Goal: Information Seeking & Learning: Learn about a topic

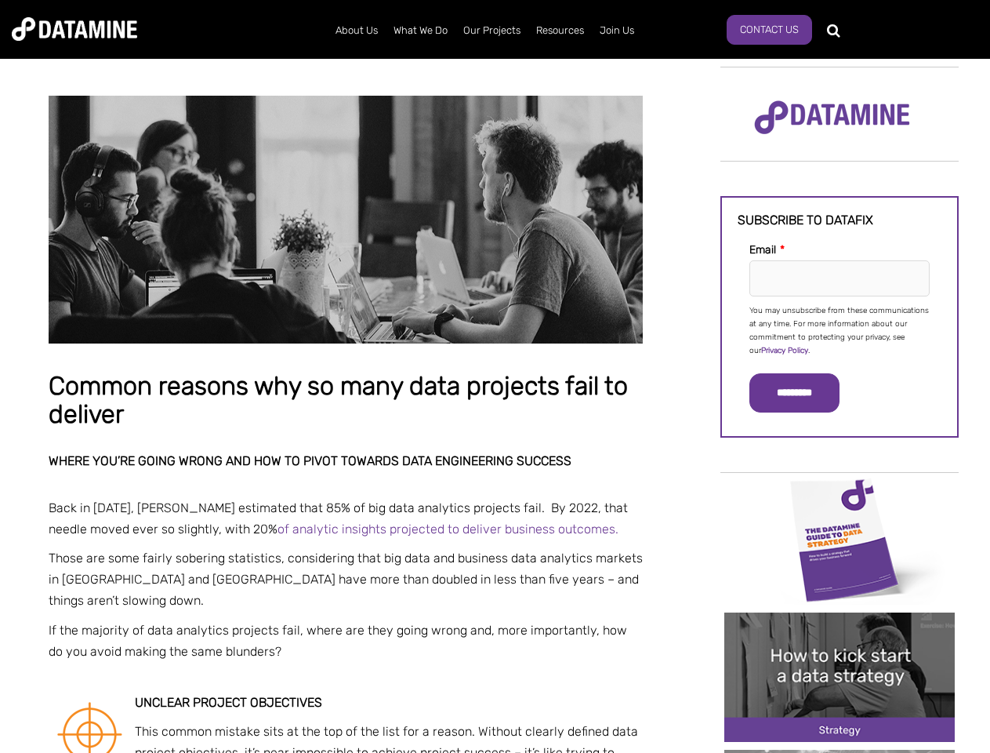
click at [840, 329] on p "You may unsubscribe from these communications at any time. For more information…" at bounding box center [840, 330] width 180 height 53
click at [804, 393] on input "*********" at bounding box center [795, 392] width 90 height 39
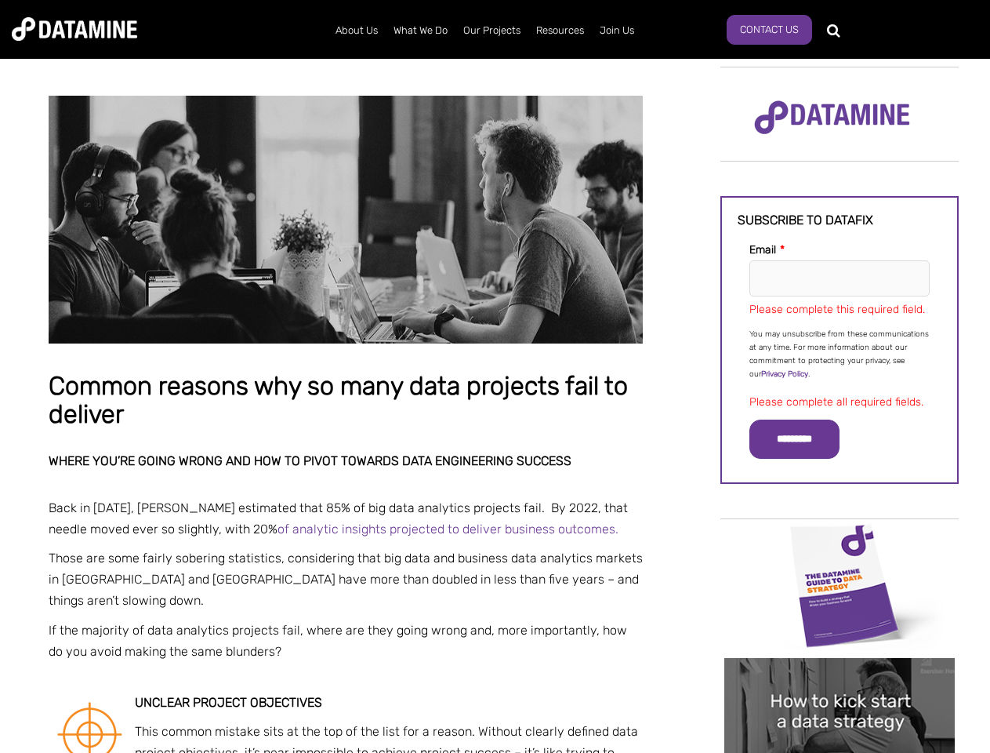
click at [840, 539] on img "Image grid with {{ image_count }} images." at bounding box center [840, 585] width 231 height 129
click at [840, 539] on div "✕" at bounding box center [495, 376] width 990 height 753
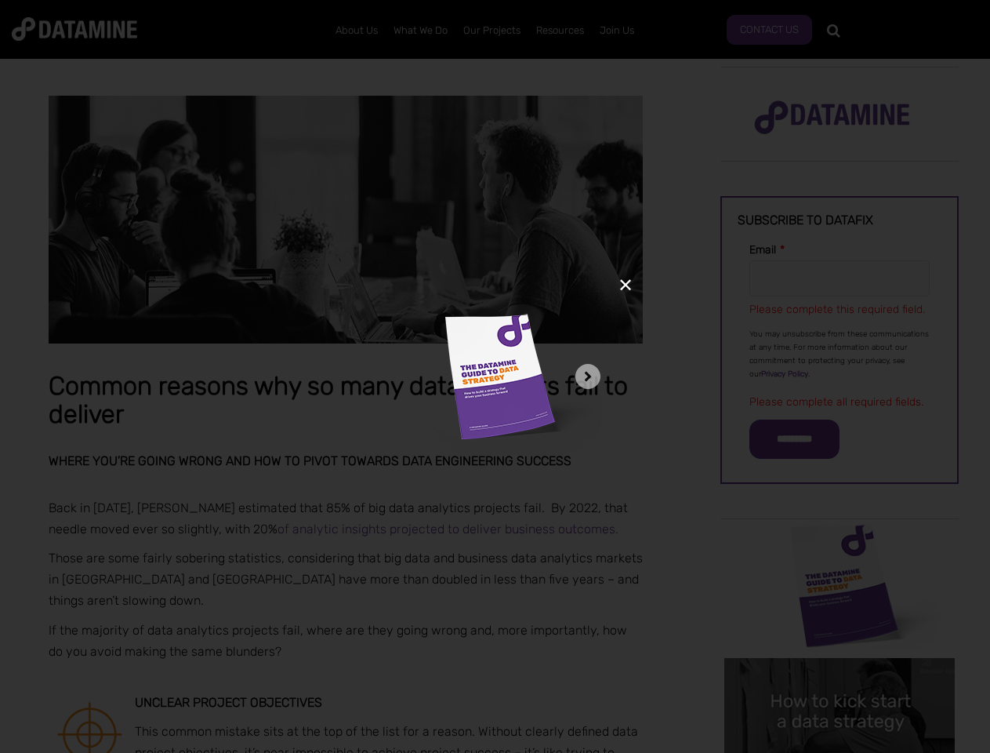
click at [840, 677] on div "✕" at bounding box center [495, 376] width 990 height 753
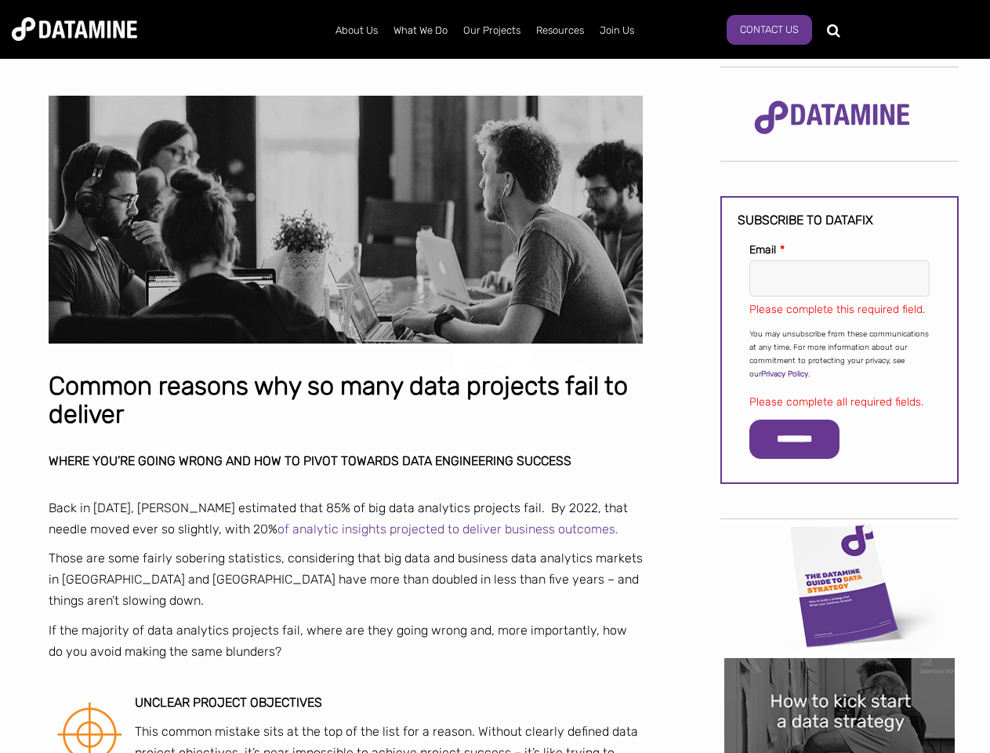
click at [840, 677] on img "Image grid with {{ image_count }} images." at bounding box center [840, 722] width 231 height 129
click at [840, 751] on div "✕" at bounding box center [495, 376] width 990 height 753
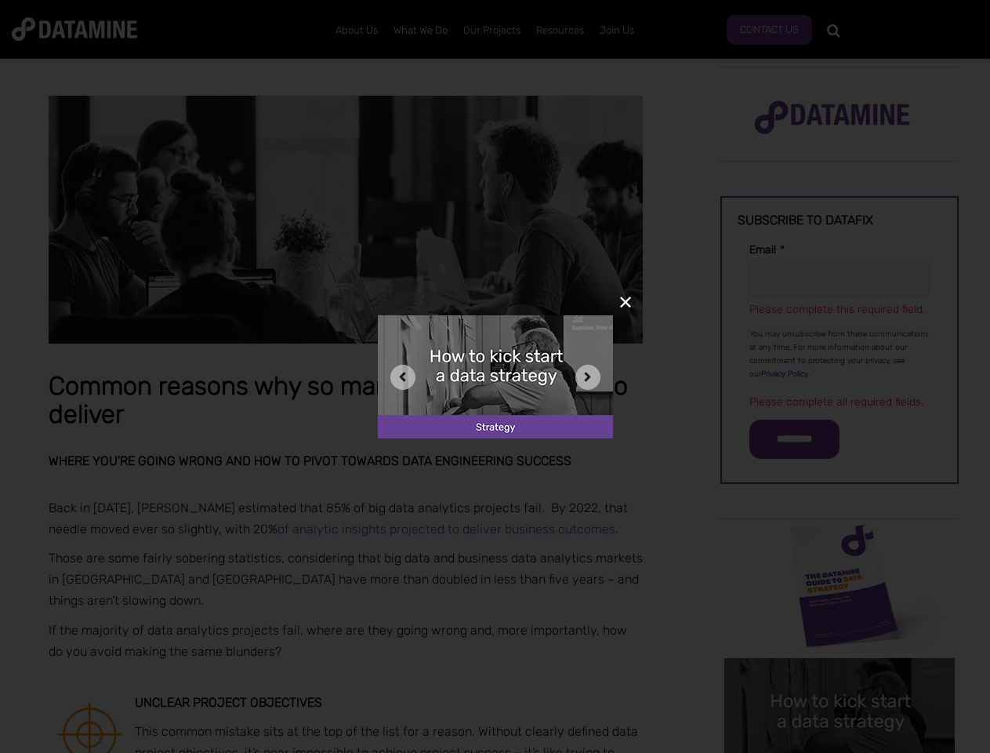
click at [840, 751] on div "✕" at bounding box center [495, 376] width 990 height 753
